Goal: Task Accomplishment & Management: Use online tool/utility

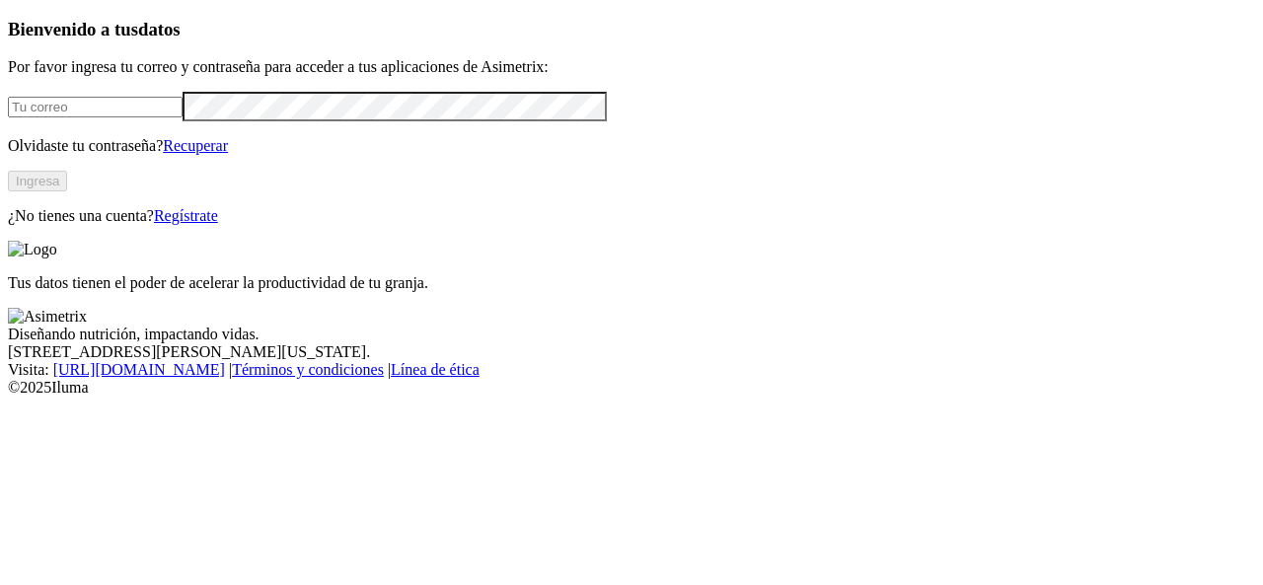
click at [183, 117] on input "email" at bounding box center [95, 107] width 175 height 21
type input "[PERSON_NAME][EMAIL_ADDRESS][PERSON_NAME][DOMAIN_NAME]"
click at [67, 191] on button "Ingresa" at bounding box center [37, 181] width 59 height 21
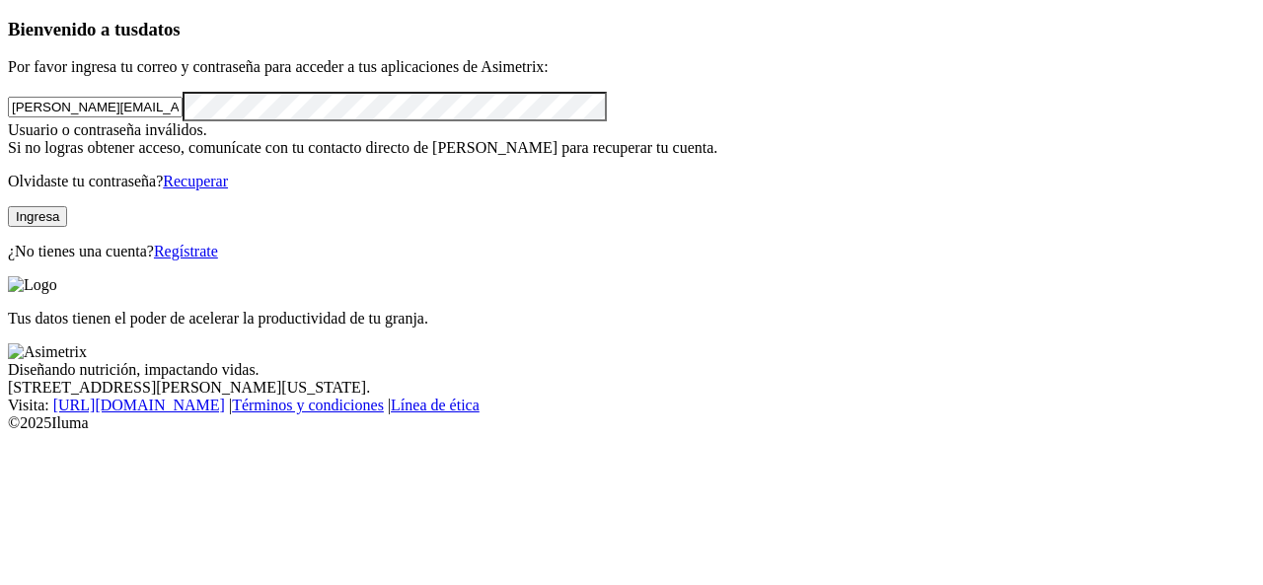
click at [67, 227] on button "Ingresa" at bounding box center [37, 216] width 59 height 21
